Goal: Navigation & Orientation: Locate item on page

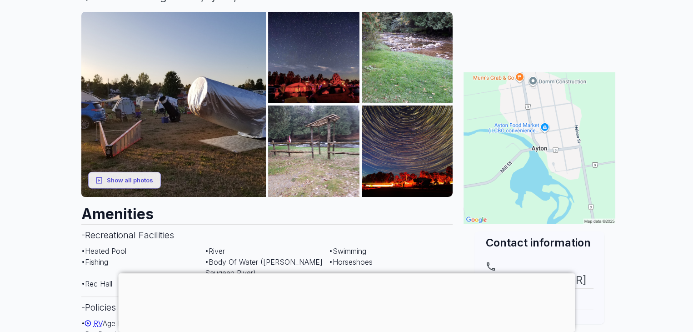
scroll to position [133, 0]
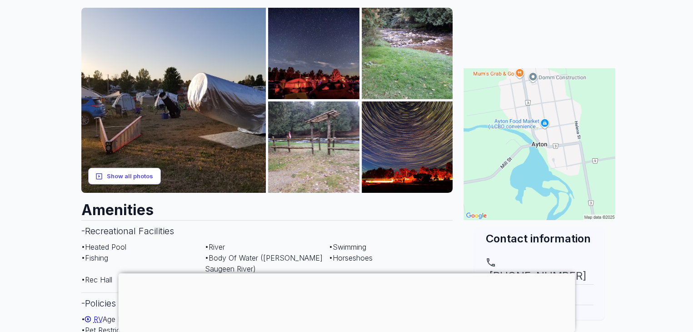
click at [115, 172] on button "Show all photos" at bounding box center [124, 176] width 73 height 17
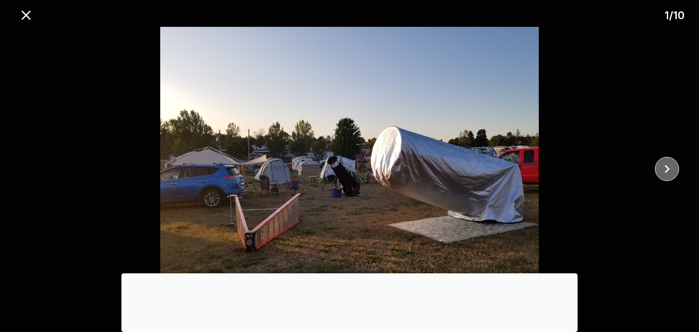
click at [666, 170] on icon "close" at bounding box center [668, 169] width 16 height 16
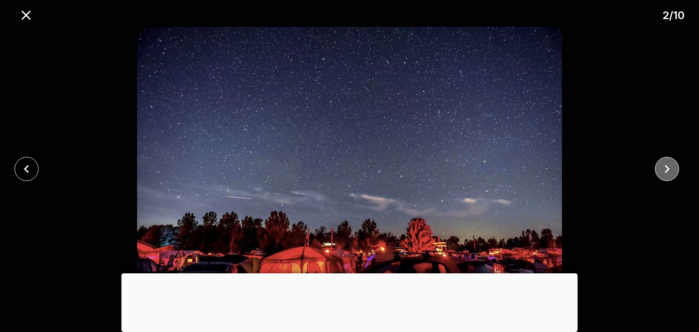
click at [666, 170] on icon "close" at bounding box center [668, 169] width 16 height 16
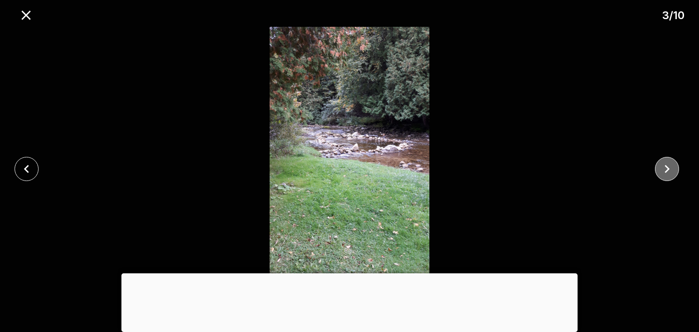
click at [666, 170] on icon "close" at bounding box center [668, 169] width 16 height 16
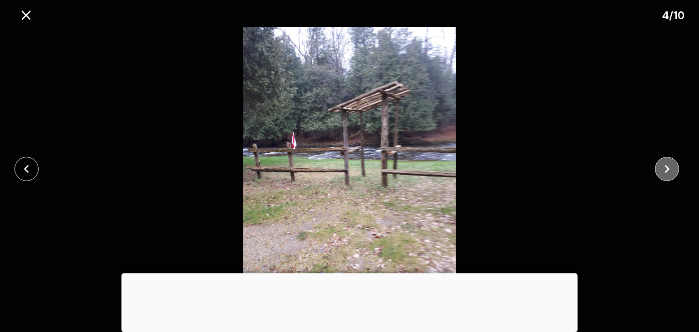
click at [666, 170] on icon "close" at bounding box center [668, 169] width 16 height 16
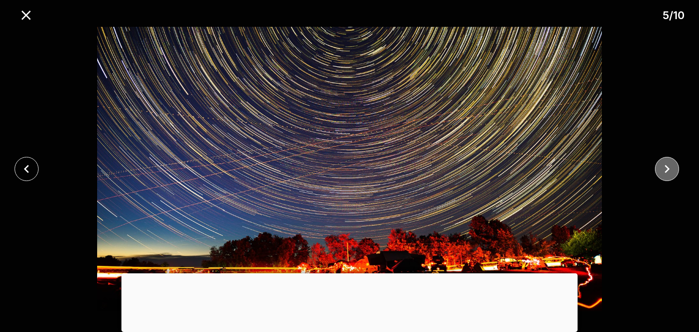
click at [666, 170] on icon "close" at bounding box center [668, 169] width 16 height 16
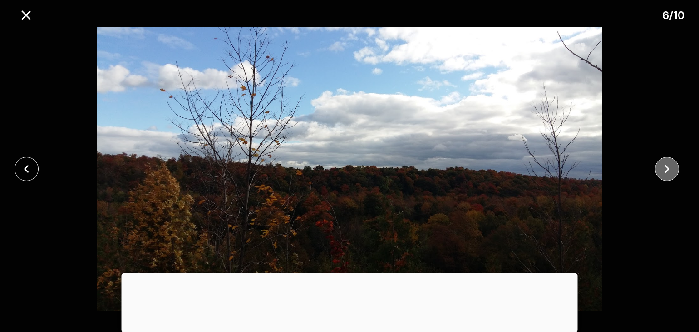
click at [666, 170] on icon "close" at bounding box center [668, 169] width 16 height 16
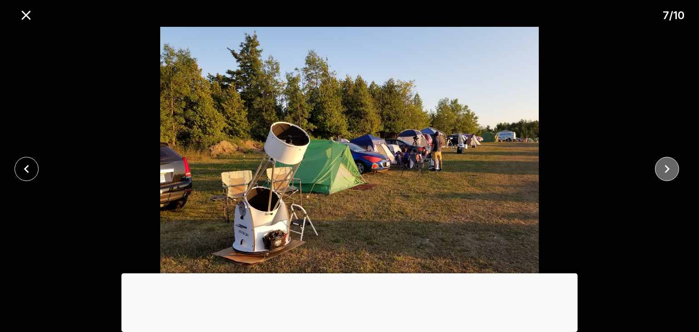
click at [666, 170] on icon "close" at bounding box center [668, 169] width 16 height 16
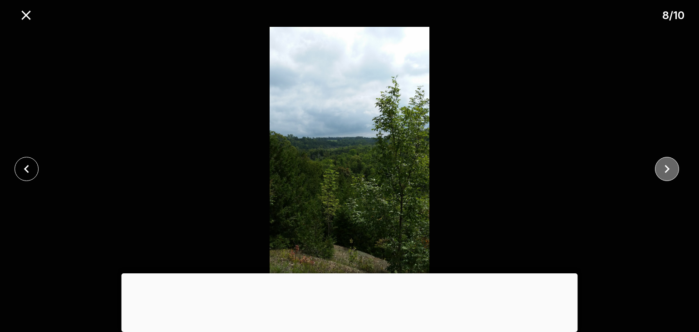
click at [666, 170] on icon "close" at bounding box center [668, 169] width 16 height 16
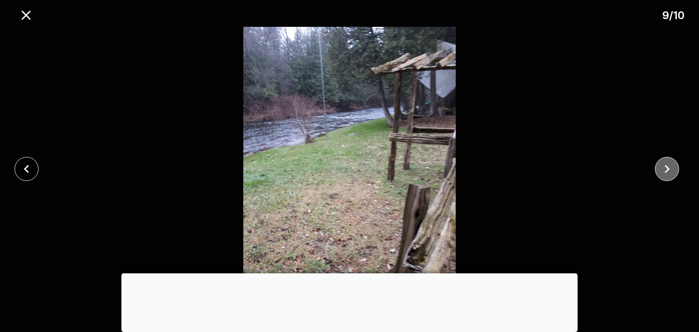
click at [666, 170] on icon "close" at bounding box center [668, 169] width 16 height 16
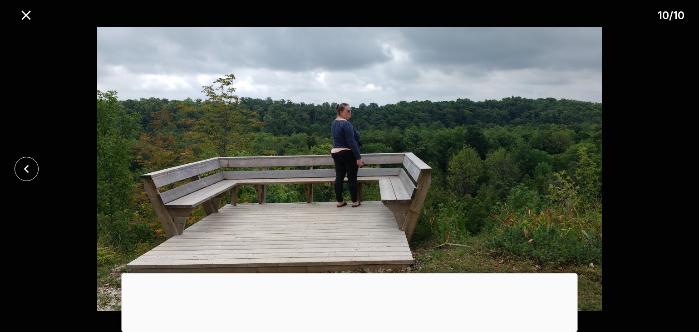
click at [666, 170] on div at bounding box center [349, 169] width 699 height 284
click at [28, 15] on icon "close" at bounding box center [26, 15] width 16 height 16
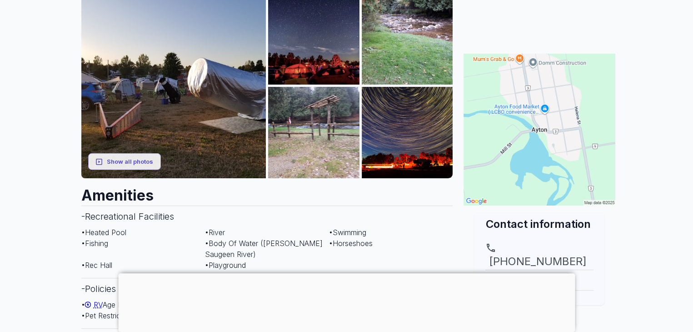
scroll to position [151, 0]
